Goal: Find specific page/section: Find specific page/section

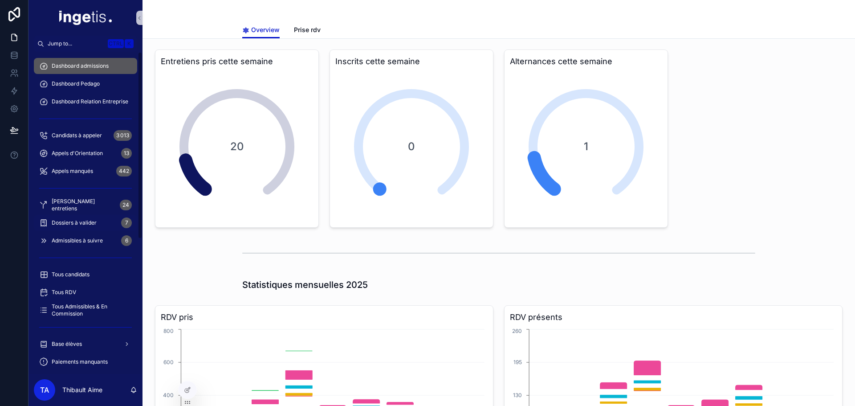
click at [78, 222] on span "Dossiers à valider" at bounding box center [74, 222] width 45 height 7
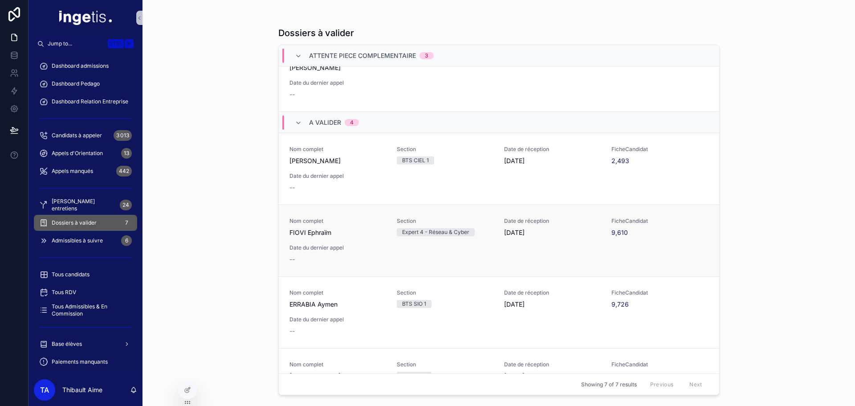
scroll to position [216, 0]
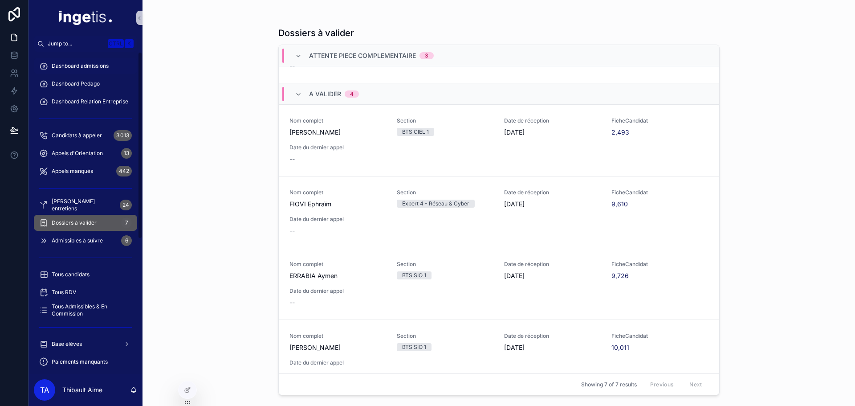
click at [85, 61] on div "Dashboard admissions" at bounding box center [85, 66] width 93 height 14
